Goal: Find contact information: Find contact information

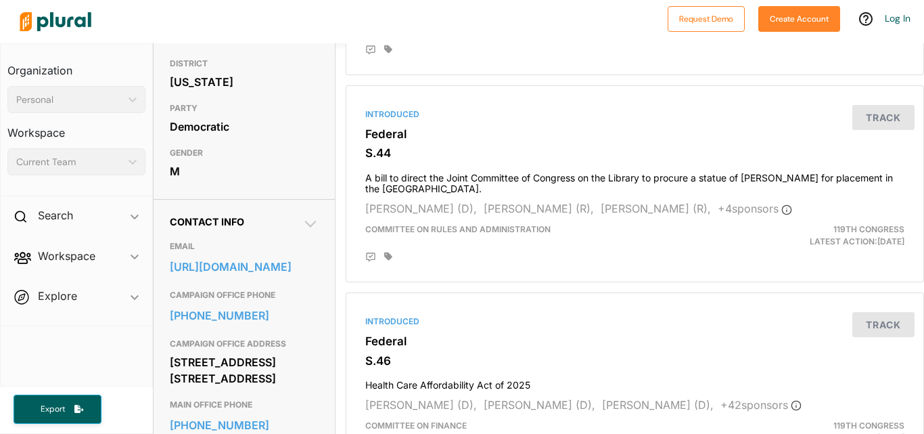
scroll to position [369, 0]
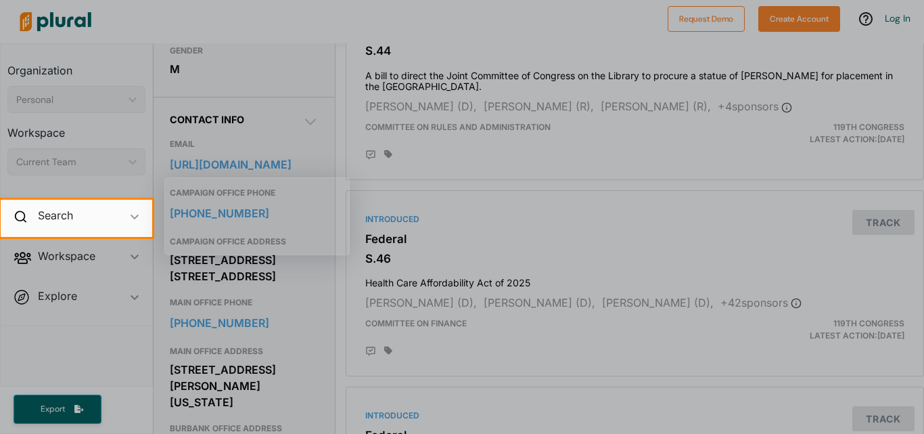
click at [923, 96] on div at bounding box center [462, 100] width 924 height 200
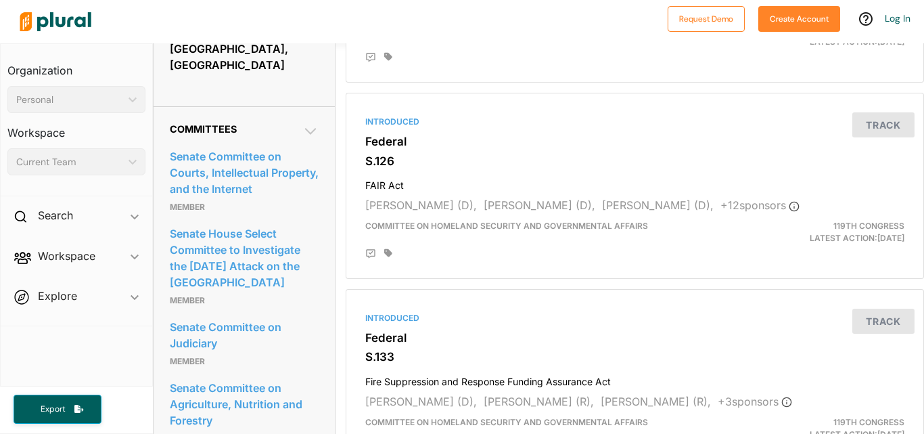
scroll to position [1195, 0]
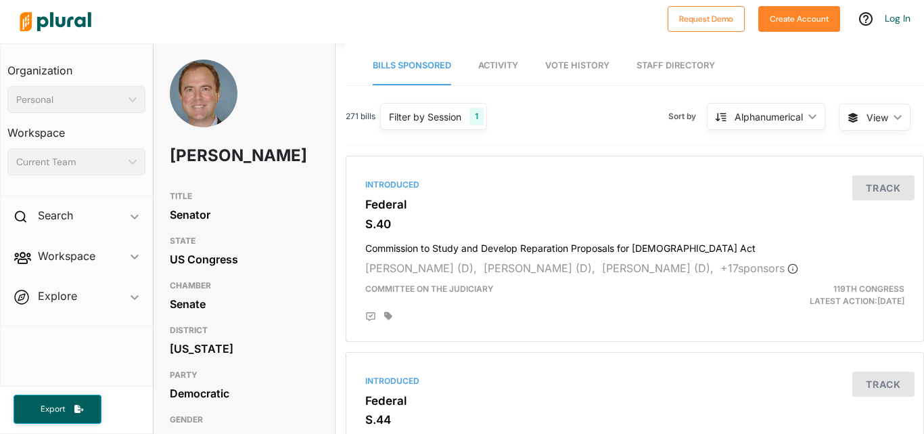
click at [317, 212] on div "TITLE Senator STATE US Congress CHAMBER Senate DISTRICT [US_STATE] PARTY Democr…" at bounding box center [244, 318] width 181 height 268
